Goal: Information Seeking & Learning: Compare options

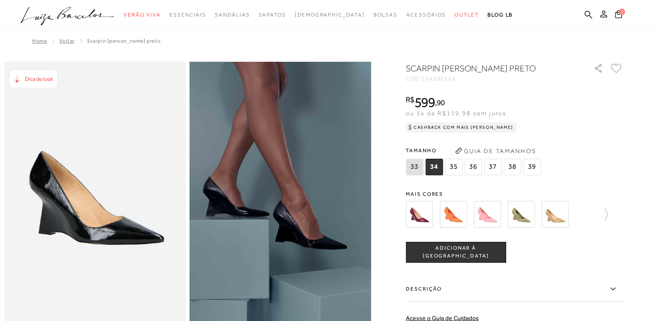
drag, startPoint x: 0, startPoint y: 0, endPoint x: 522, endPoint y: 218, distance: 565.5
click at [522, 218] on img at bounding box center [521, 214] width 27 height 27
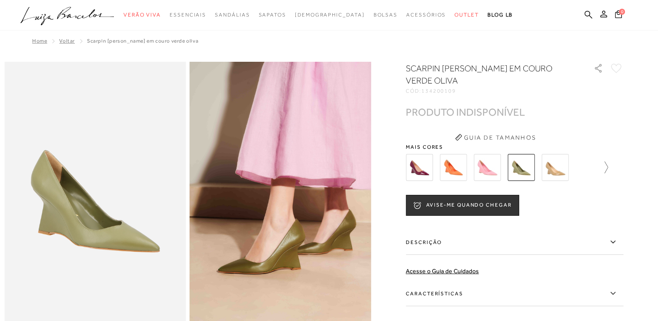
click at [608, 166] on icon at bounding box center [602, 167] width 12 height 12
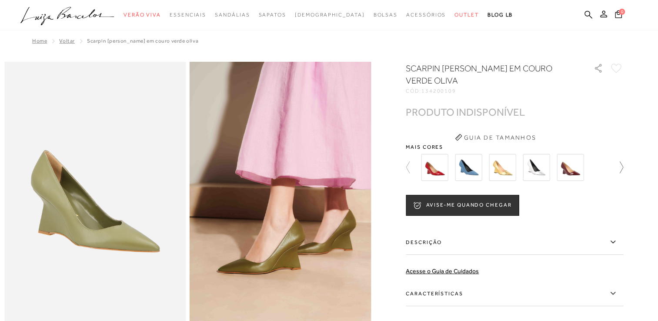
click at [609, 166] on div at bounding box center [515, 167] width 218 height 32
click at [623, 164] on icon at bounding box center [617, 167] width 12 height 12
click at [539, 170] on img at bounding box center [536, 167] width 27 height 27
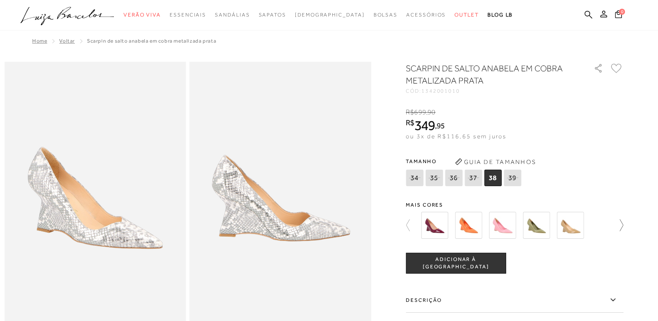
click at [624, 223] on icon at bounding box center [617, 225] width 12 height 12
click at [624, 223] on div at bounding box center [515, 225] width 218 height 32
click at [621, 226] on div at bounding box center [520, 225] width 202 height 32
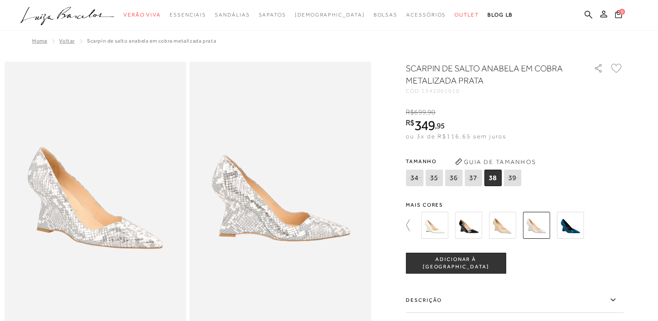
click at [409, 225] on icon at bounding box center [412, 225] width 12 height 12
click at [416, 225] on icon at bounding box center [412, 225] width 12 height 12
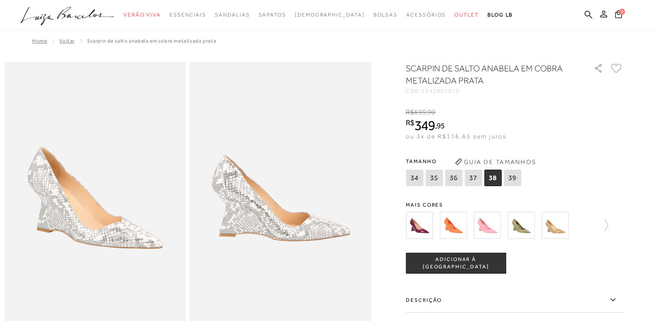
click at [401, 227] on div at bounding box center [329, 290] width 650 height 456
click at [616, 298] on icon at bounding box center [613, 300] width 10 height 11
click at [0, 0] on input "Descrição" at bounding box center [0, 0] width 0 height 0
click at [616, 298] on icon at bounding box center [613, 299] width 10 height 11
click at [0, 0] on input "Descrição" at bounding box center [0, 0] width 0 height 0
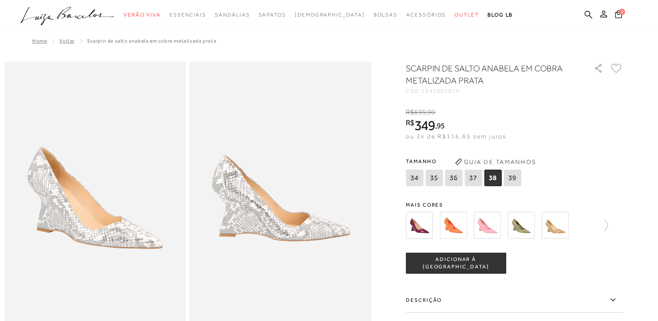
click at [616, 298] on icon at bounding box center [613, 300] width 10 height 11
click at [0, 0] on input "Descrição" at bounding box center [0, 0] width 0 height 0
click at [616, 298] on icon at bounding box center [613, 299] width 10 height 11
click at [0, 0] on input "Descrição" at bounding box center [0, 0] width 0 height 0
click at [616, 298] on icon at bounding box center [613, 300] width 10 height 11
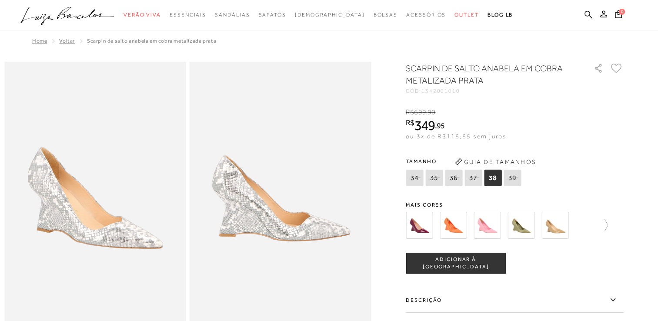
click at [0, 0] on input "Descrição" at bounding box center [0, 0] width 0 height 0
click at [616, 298] on icon at bounding box center [613, 299] width 10 height 11
click at [0, 0] on input "Descrição" at bounding box center [0, 0] width 0 height 0
click at [616, 298] on icon at bounding box center [613, 300] width 10 height 11
click at [0, 0] on input "Descrição" at bounding box center [0, 0] width 0 height 0
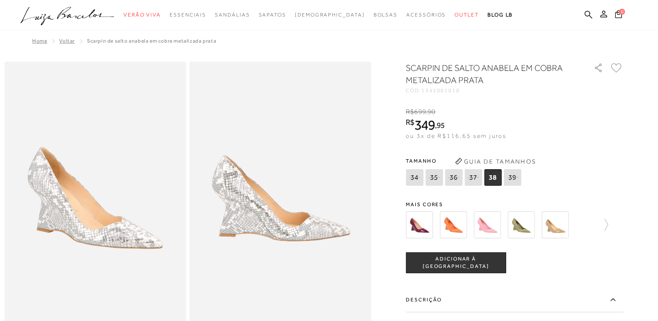
click at [616, 298] on icon at bounding box center [613, 299] width 10 height 11
click at [0, 0] on input "Descrição" at bounding box center [0, 0] width 0 height 0
click at [616, 298] on icon at bounding box center [613, 300] width 10 height 11
click at [0, 0] on input "Descrição" at bounding box center [0, 0] width 0 height 0
click at [616, 298] on icon at bounding box center [613, 299] width 10 height 11
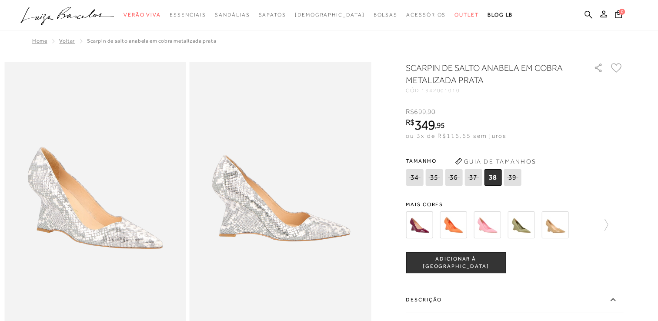
click at [0, 0] on input "Descrição" at bounding box center [0, 0] width 0 height 0
